Goal: Transaction & Acquisition: Book appointment/travel/reservation

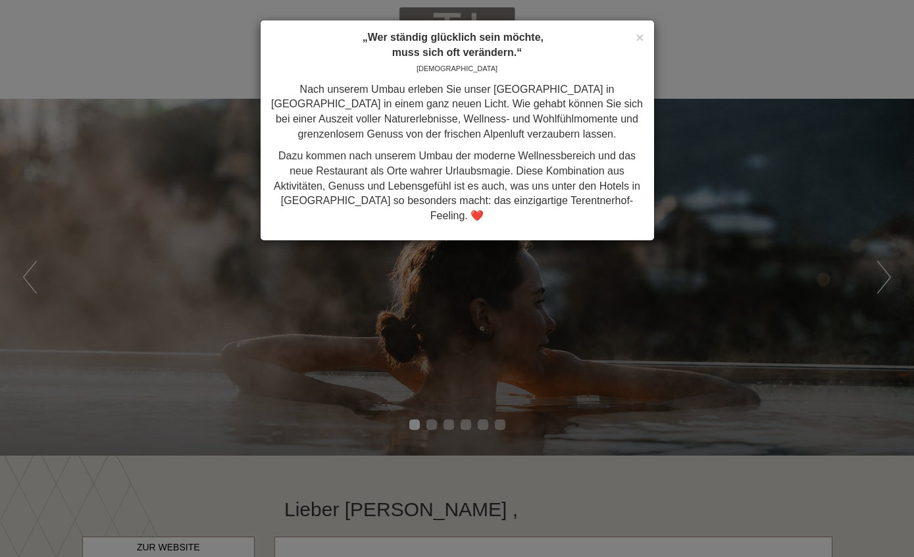
scroll to position [987, 0]
click at [654, 34] on div "× „Wer ständig glücklich sein möchte, muss sich oft verändern.“ Konfuzius Nach …" at bounding box center [457, 130] width 395 height 221
click at [638, 37] on span "×" at bounding box center [640, 37] width 8 height 15
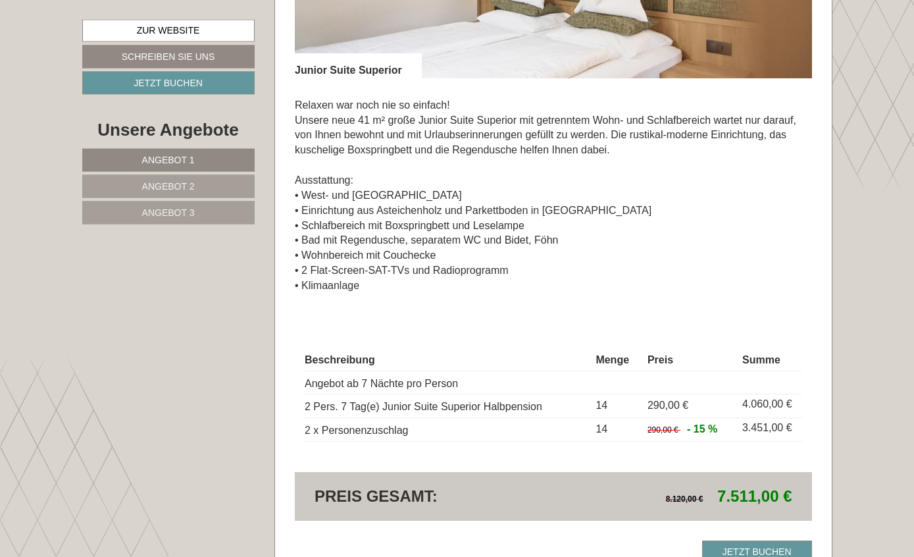
scroll to position [1044, 0]
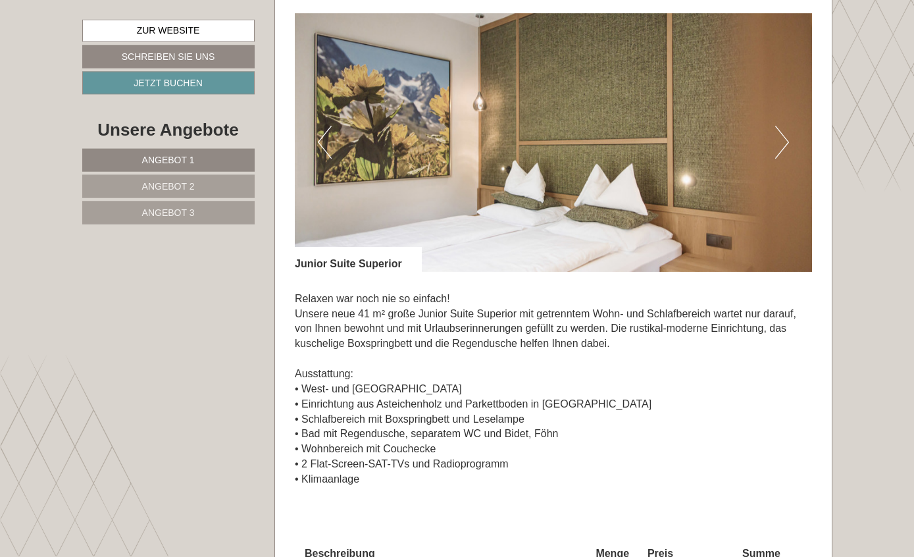
click at [785, 136] on button "Next" at bounding box center [782, 142] width 14 height 33
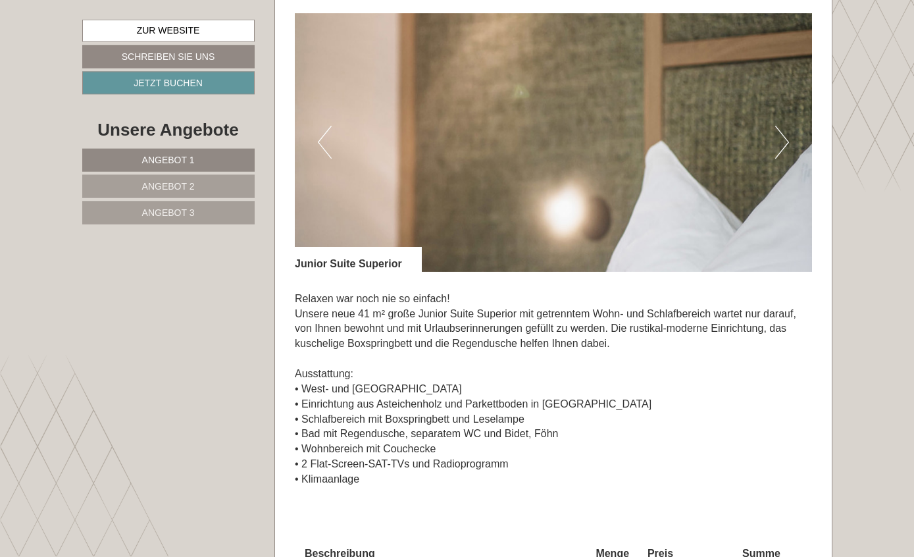
scroll to position [850, 0]
click at [790, 145] on img at bounding box center [553, 142] width 517 height 259
click at [790, 136] on img at bounding box center [553, 142] width 517 height 259
click at [790, 140] on img at bounding box center [553, 142] width 517 height 259
click at [781, 146] on button "Next" at bounding box center [782, 142] width 14 height 33
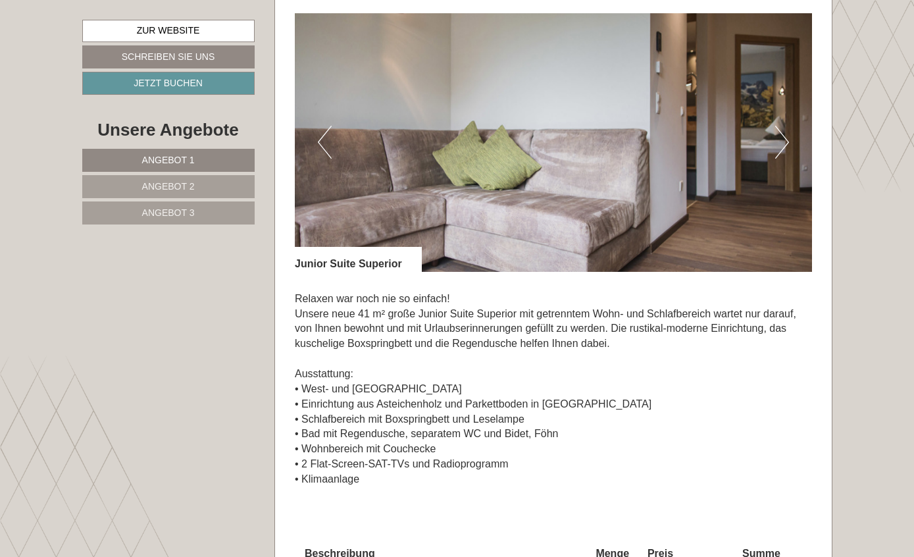
click at [781, 136] on button "Next" at bounding box center [782, 142] width 14 height 33
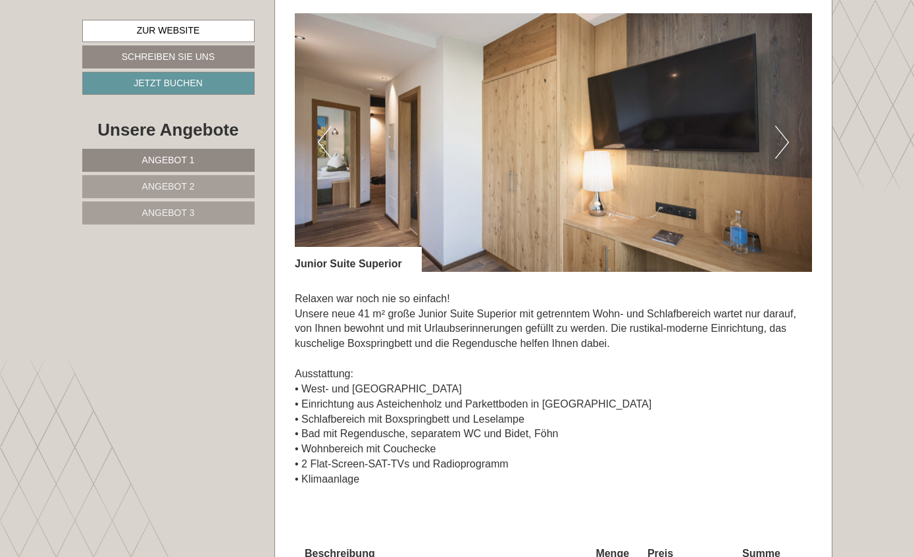
click at [781, 139] on button "Next" at bounding box center [782, 142] width 14 height 33
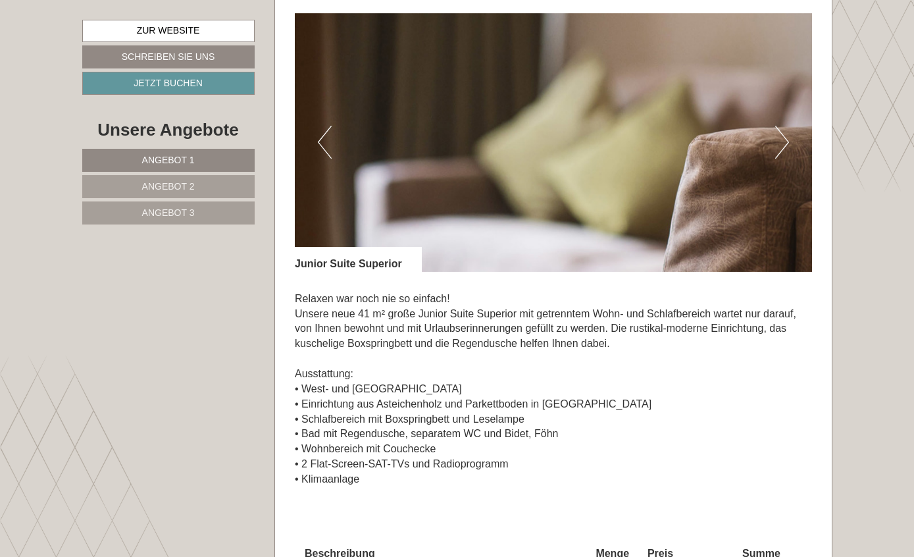
click at [779, 143] on button "Next" at bounding box center [782, 142] width 14 height 33
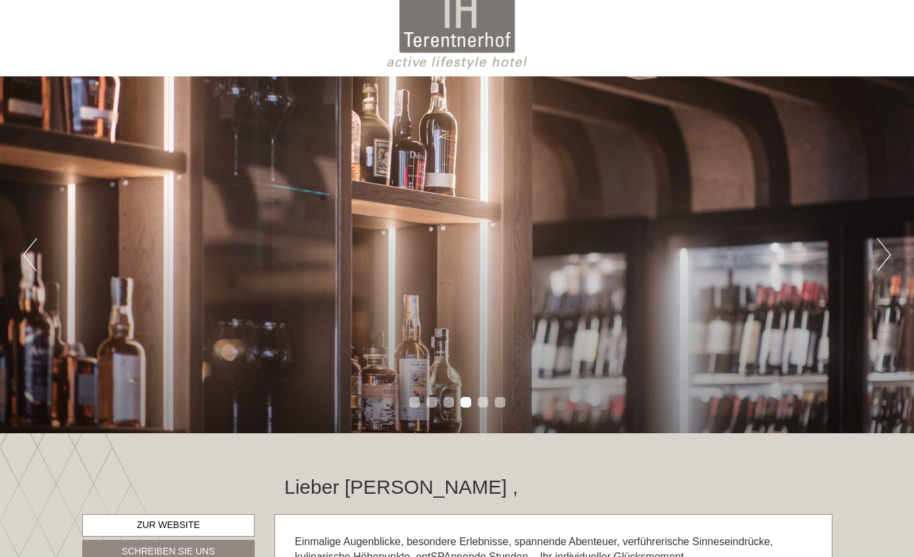
scroll to position [0, 0]
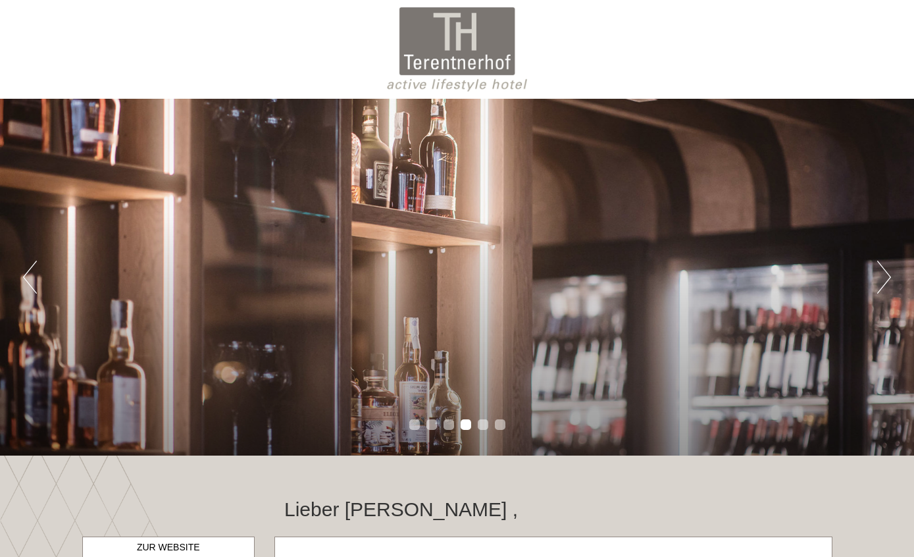
click at [877, 269] on button "Next" at bounding box center [884, 277] width 14 height 33
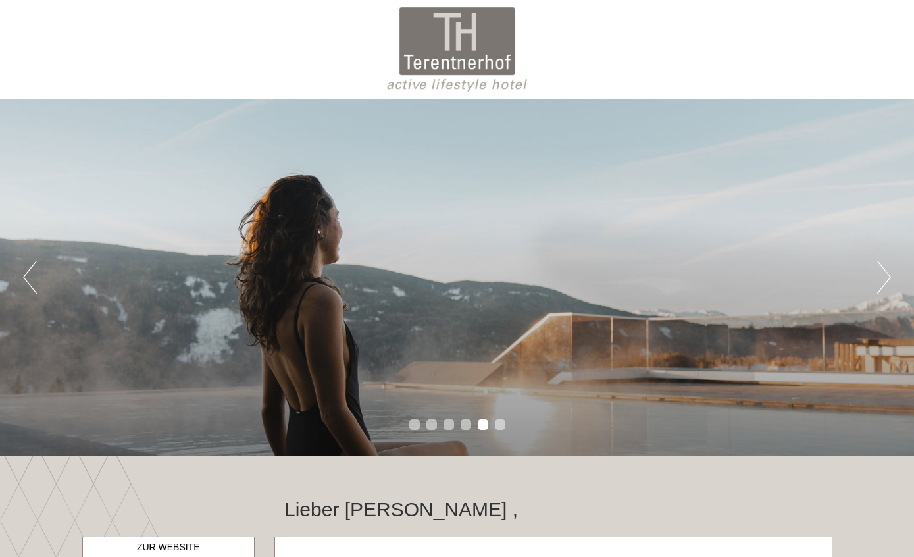
click at [879, 276] on button "Next" at bounding box center [884, 277] width 14 height 33
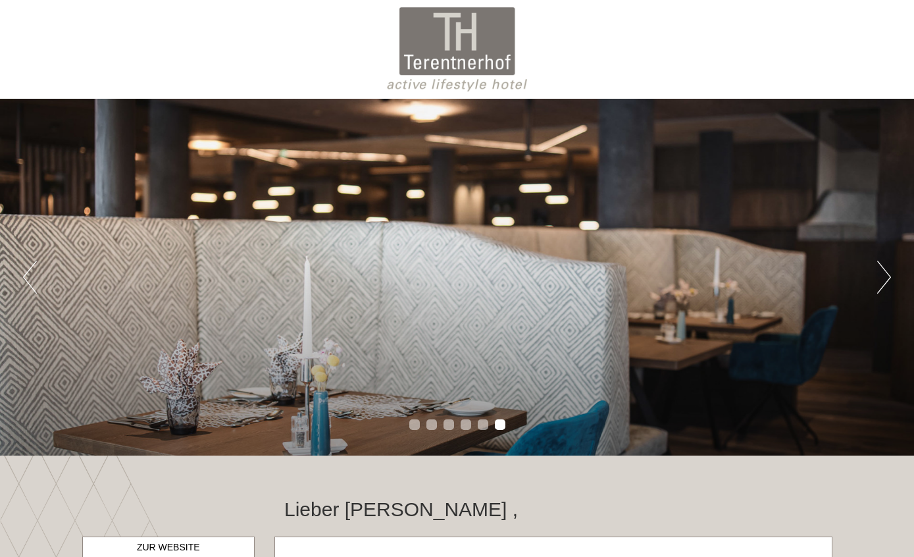
click at [879, 278] on button "Next" at bounding box center [884, 277] width 14 height 33
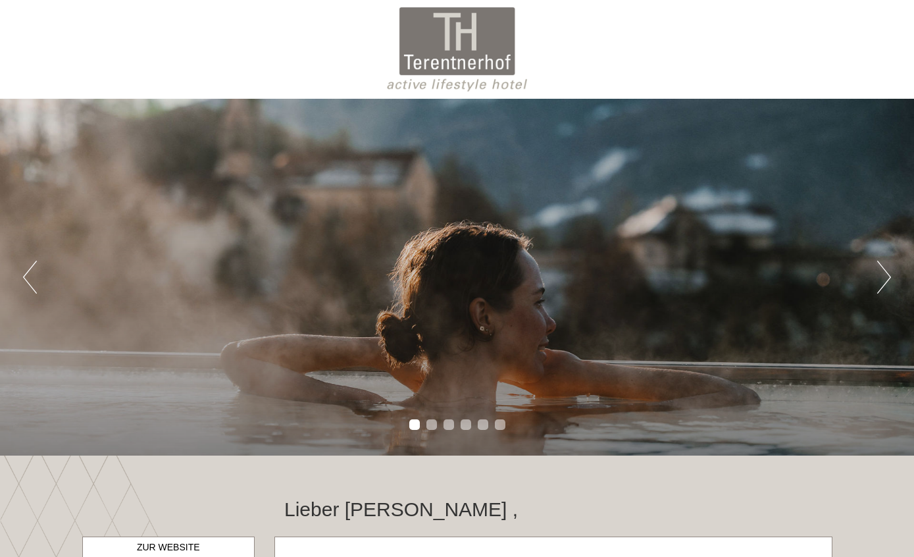
click at [877, 272] on button "Next" at bounding box center [884, 277] width 14 height 33
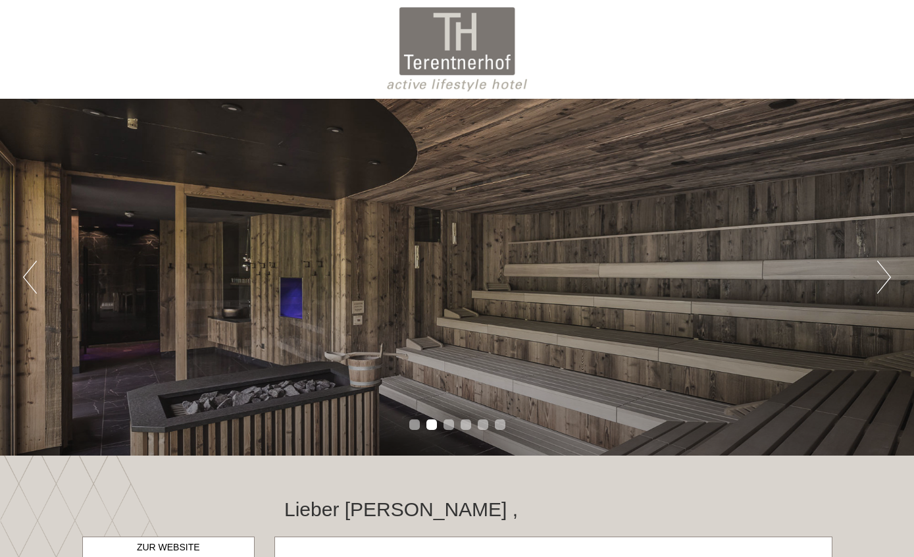
click at [873, 282] on div "Previous Next 1 2 3 4 5 6" at bounding box center [457, 277] width 914 height 357
click at [881, 281] on button "Next" at bounding box center [884, 277] width 14 height 33
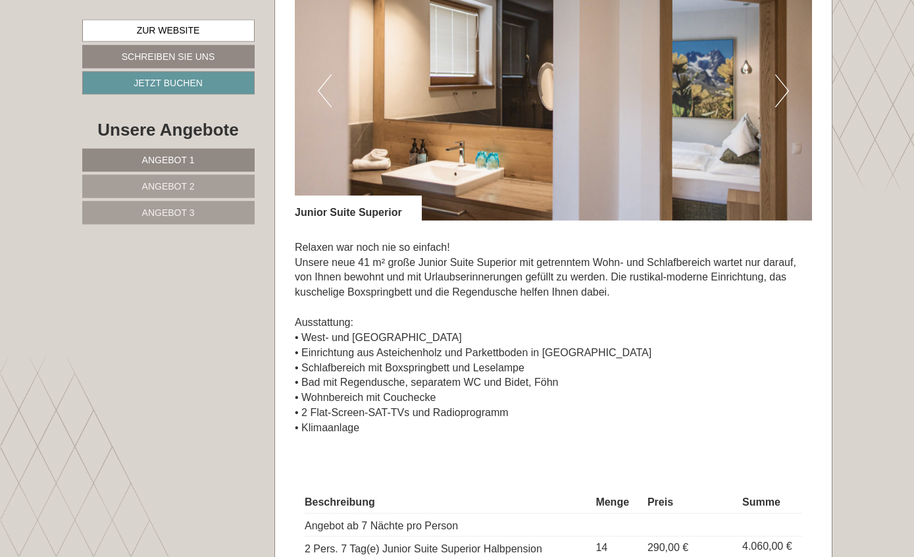
scroll to position [902, 0]
click at [702, 144] on img at bounding box center [553, 91] width 517 height 259
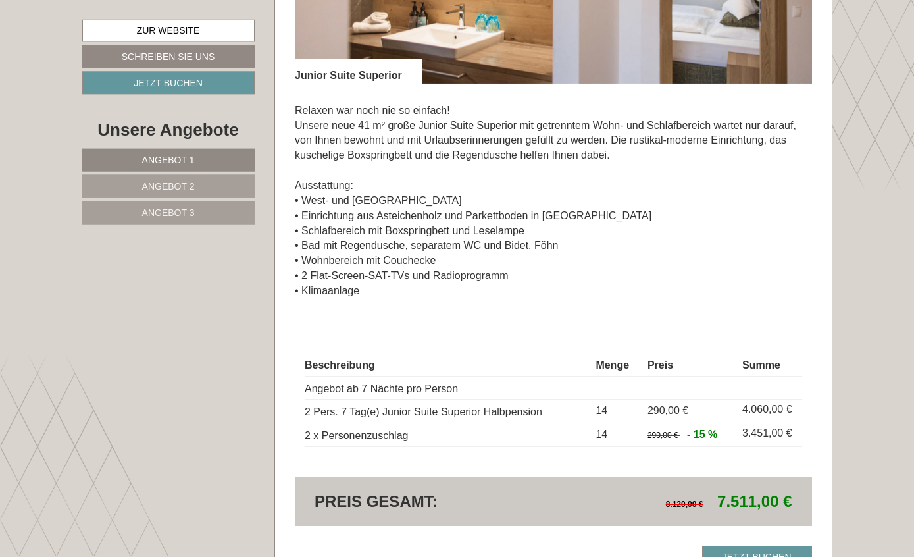
scroll to position [1039, 0]
click at [772, 545] on link "Jetzt buchen" at bounding box center [757, 556] width 110 height 23
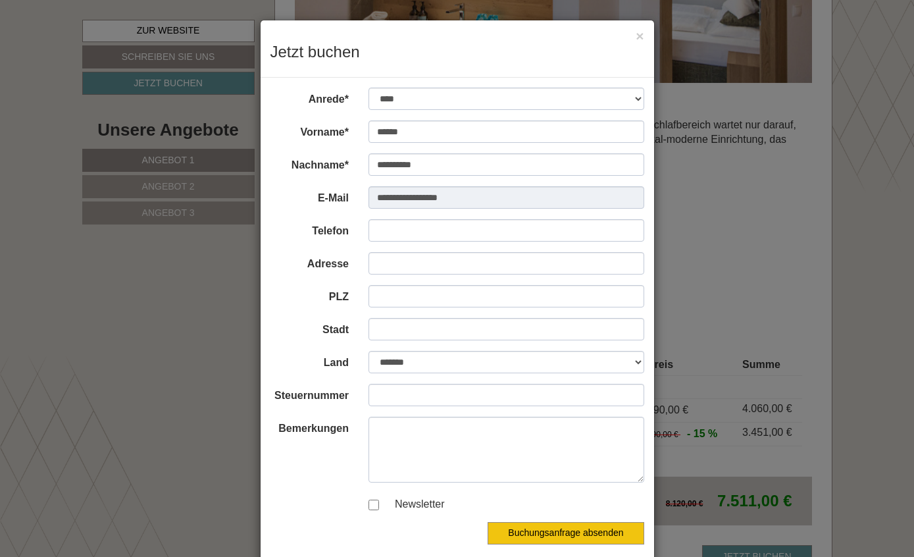
click at [641, 36] on button "×" at bounding box center [640, 36] width 8 height 14
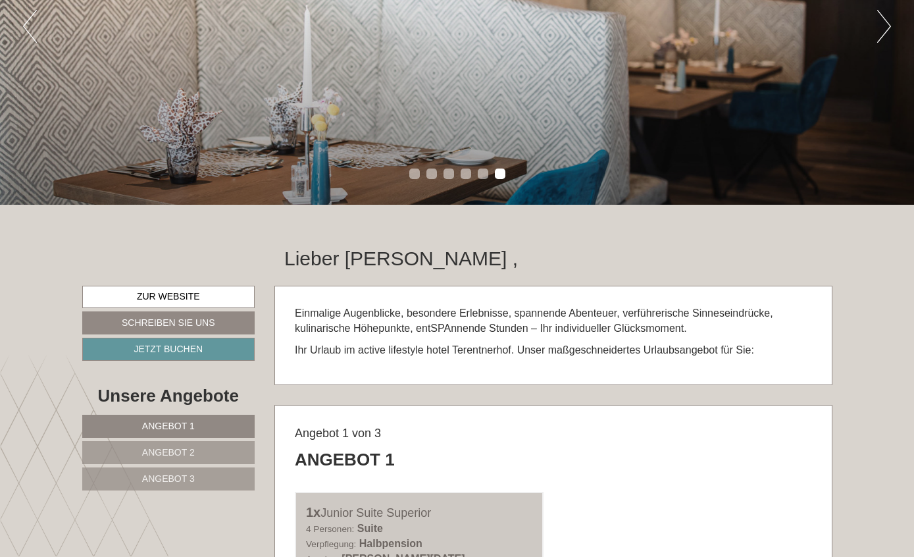
scroll to position [251, 0]
click at [203, 288] on link "Zur Website" at bounding box center [168, 297] width 173 height 22
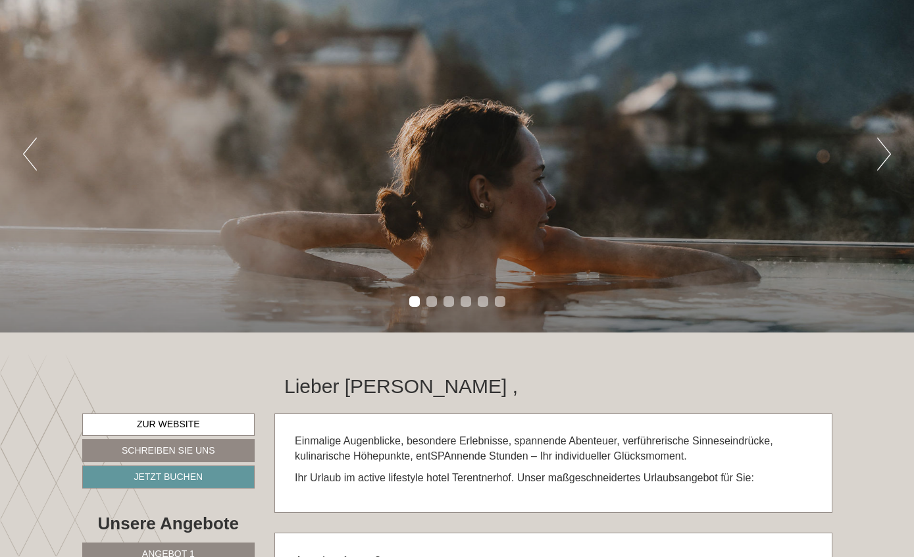
scroll to position [0, 0]
